Goal: Transaction & Acquisition: Book appointment/travel/reservation

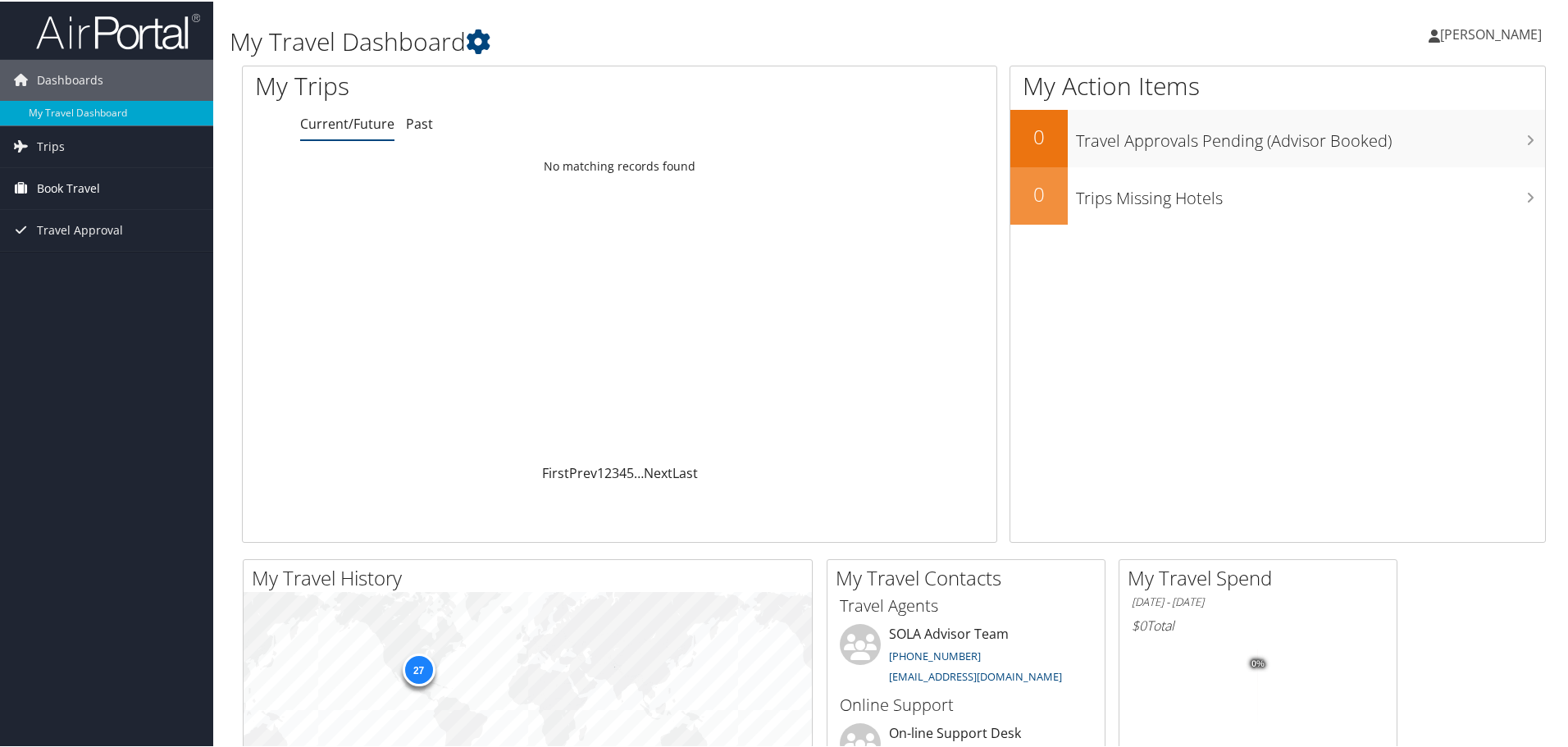
click at [63, 190] on span "Book Travel" at bounding box center [68, 187] width 63 height 41
click at [168, 245] on link "Book/Manage Online Trips" at bounding box center [106, 243] width 213 height 24
